Goal: Find specific page/section: Find specific page/section

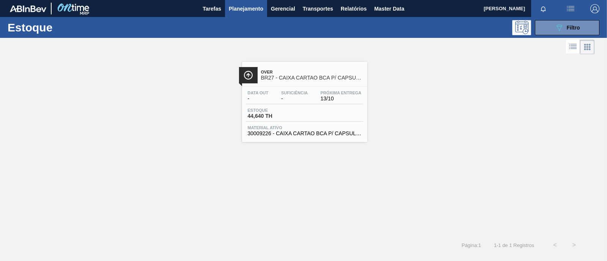
scroll to position [94, 0]
click at [255, 9] on span "Planejamento" at bounding box center [246, 8] width 35 height 9
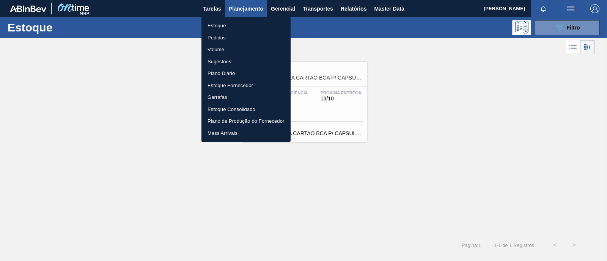
click at [40, 8] on div at bounding box center [303, 130] width 607 height 261
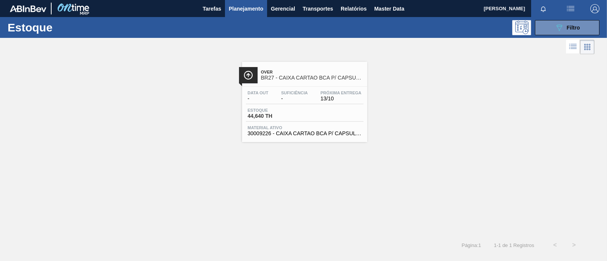
click at [74, 7] on img at bounding box center [73, 8] width 37 height 17
click at [212, 12] on span "Tarefas" at bounding box center [212, 8] width 19 height 9
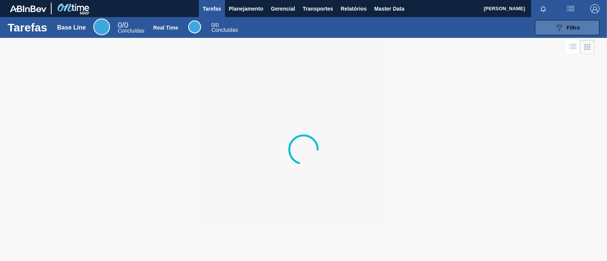
click at [577, 24] on div "089F7B8B-B2A5-4AFE-B5C0-19BA573D28AC Filtro" at bounding box center [567, 27] width 25 height 9
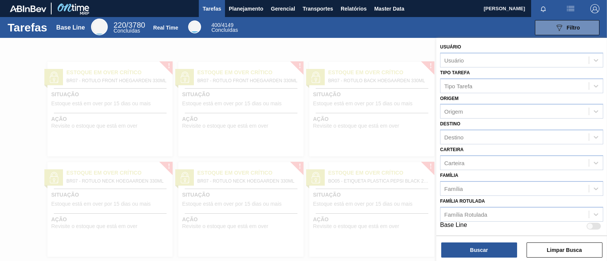
click at [571, 8] on img "button" at bounding box center [570, 8] width 9 height 9
click at [399, 27] on div at bounding box center [303, 130] width 607 height 261
click at [38, 7] on img at bounding box center [28, 8] width 36 height 7
click at [85, 11] on img at bounding box center [73, 8] width 37 height 17
click at [74, 27] on div "Base Line" at bounding box center [70, 27] width 29 height 7
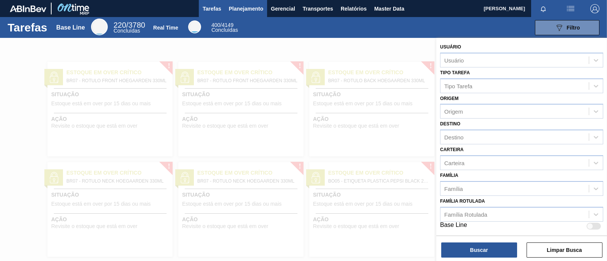
click at [233, 8] on span "Planejamento" at bounding box center [246, 8] width 35 height 9
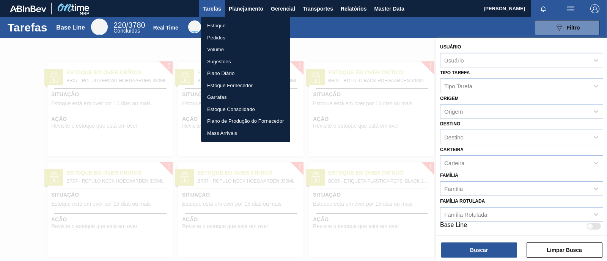
click at [214, 8] on div at bounding box center [303, 130] width 607 height 261
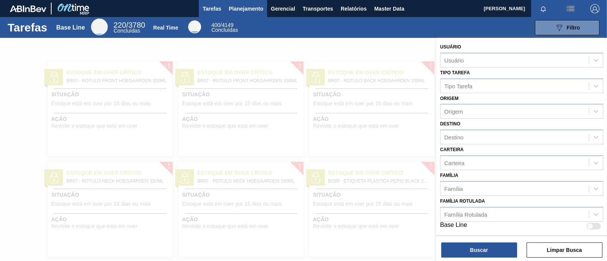
click at [237, 7] on span "Planejamento" at bounding box center [246, 8] width 35 height 9
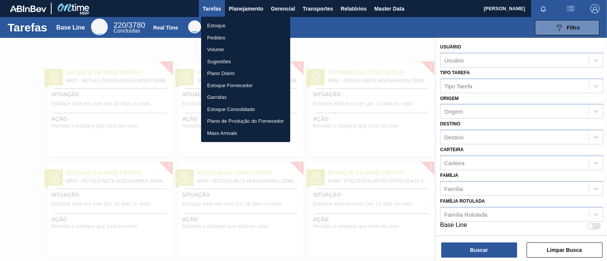
click at [212, 8] on div at bounding box center [303, 130] width 607 height 261
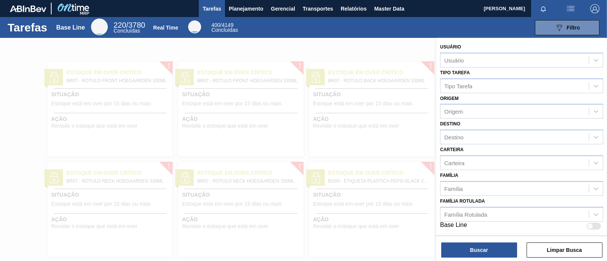
click at [209, 7] on span "Tarefas" at bounding box center [212, 8] width 19 height 9
click at [277, 8] on span "Gerencial" at bounding box center [283, 8] width 24 height 9
click at [256, 8] on div at bounding box center [303, 130] width 607 height 261
click at [244, 8] on span "Planejamento" at bounding box center [246, 8] width 35 height 9
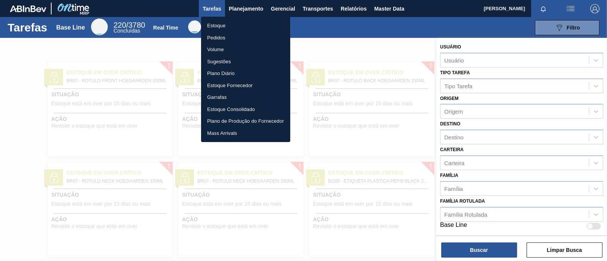
click at [384, 8] on div at bounding box center [303, 130] width 607 height 261
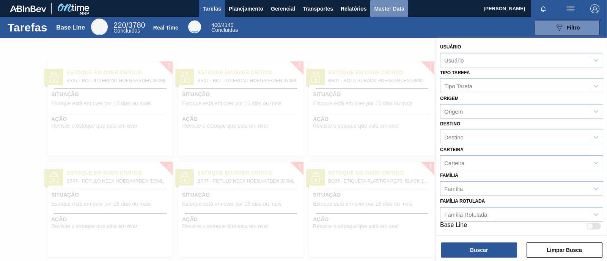
click at [384, 8] on span "Master Data" at bounding box center [389, 8] width 30 height 9
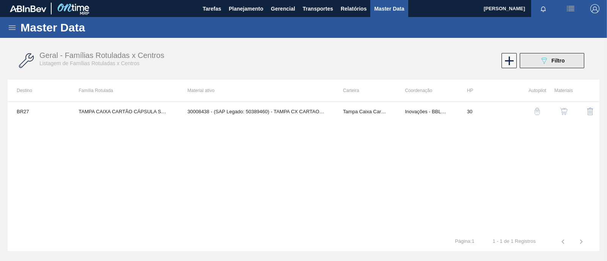
click at [560, 56] on div "089F7B8B-B2A5-4AFE-B5C0-19BA573D28AC Filtro" at bounding box center [551, 60] width 25 height 9
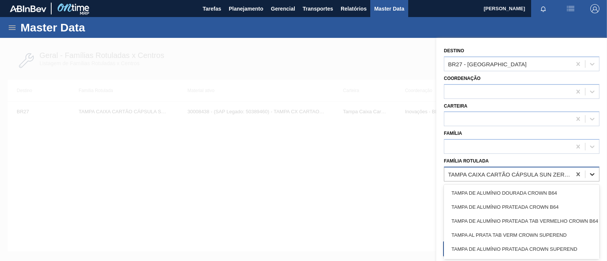
click at [595, 175] on icon at bounding box center [592, 175] width 8 height 8
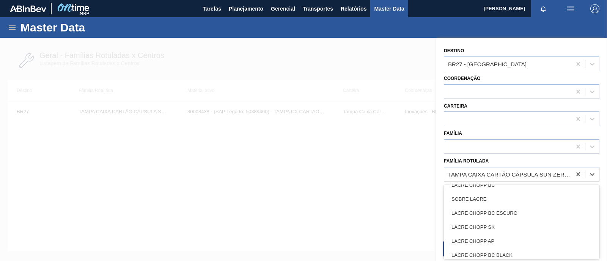
scroll to position [189, 0]
click at [577, 173] on icon at bounding box center [577, 175] width 3 height 4
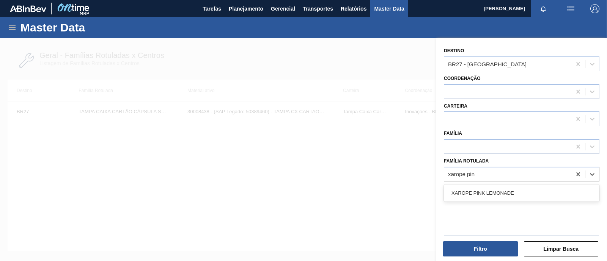
type Rotulada "xarope pin"
click at [492, 217] on div "Destino BR27 - Nova Minas Coordenação Carteira Família Família Rotulada" at bounding box center [521, 150] width 171 height 225
click at [549, 146] on div at bounding box center [507, 147] width 127 height 11
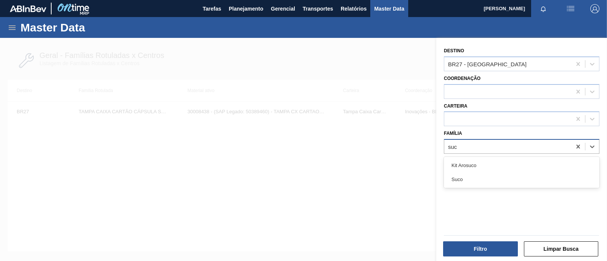
type input "suco"
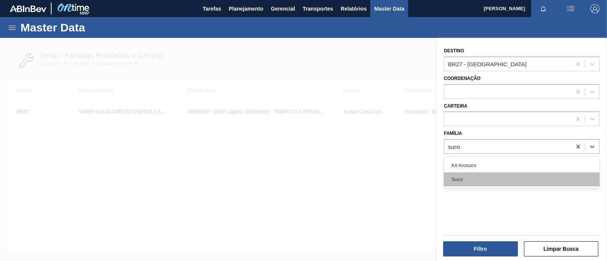
click at [470, 179] on div "Suco" at bounding box center [522, 180] width 156 height 14
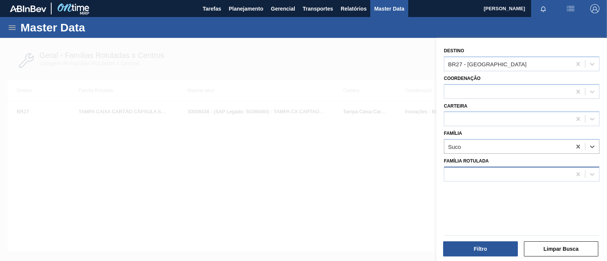
click at [558, 171] on div at bounding box center [507, 174] width 127 height 11
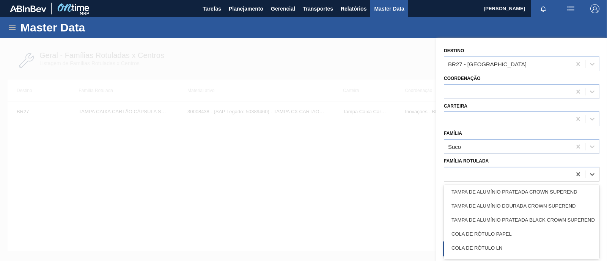
scroll to position [142, 0]
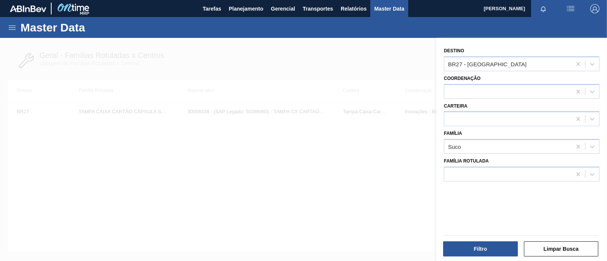
click at [522, 106] on div "Carteira" at bounding box center [522, 114] width 156 height 26
click at [486, 250] on button "Filtro" at bounding box center [480, 249] width 75 height 15
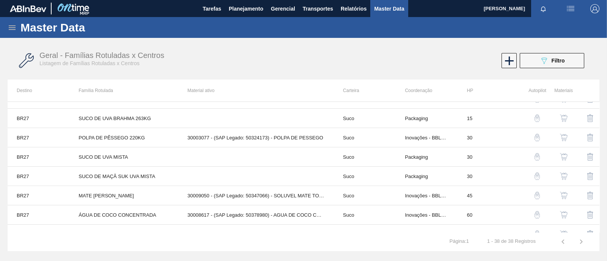
scroll to position [0, 0]
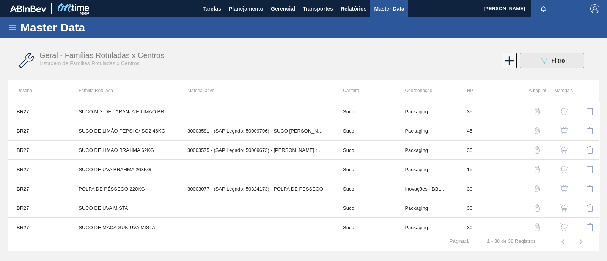
click at [537, 60] on button "089F7B8B-B2A5-4AFE-B5C0-19BA573D28AC Filtro" at bounding box center [552, 60] width 64 height 15
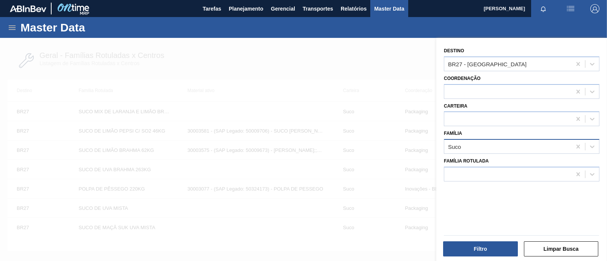
click at [504, 147] on div "Suco" at bounding box center [507, 147] width 127 height 11
click at [576, 148] on icon at bounding box center [578, 147] width 8 height 8
click at [499, 170] on div at bounding box center [507, 174] width 127 height 11
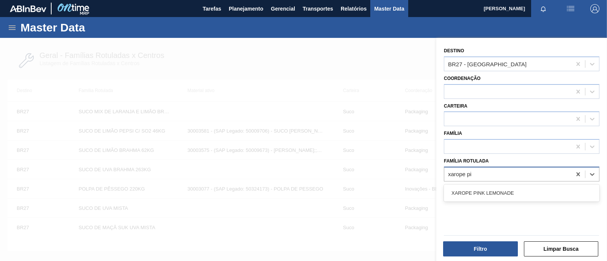
type Rotulada "xarope pin"
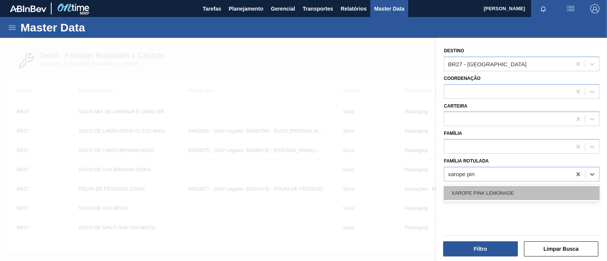
click at [504, 198] on div "XAROPE PINK LEMONADE" at bounding box center [522, 193] width 156 height 14
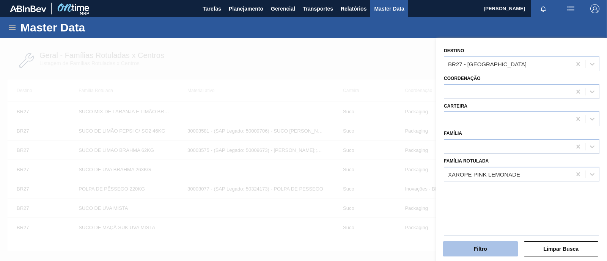
click at [488, 253] on button "Filtro" at bounding box center [480, 249] width 75 height 15
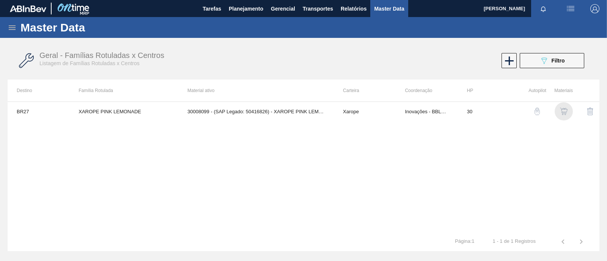
click at [565, 113] on img "button" at bounding box center [564, 112] width 8 height 8
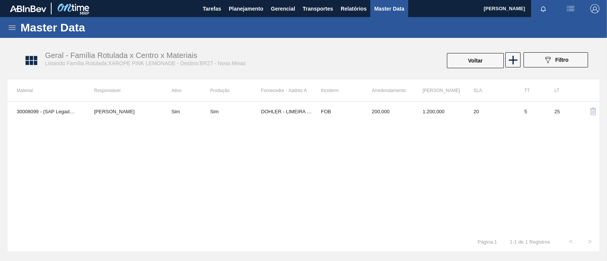
click at [448, 154] on div "30008099 - (SAP Legado: 50416826) - XAROPE PINK LEMONADE [PERSON_NAME] Sim Sim …" at bounding box center [304, 167] width 592 height 131
